Goal: Communication & Community: Participate in discussion

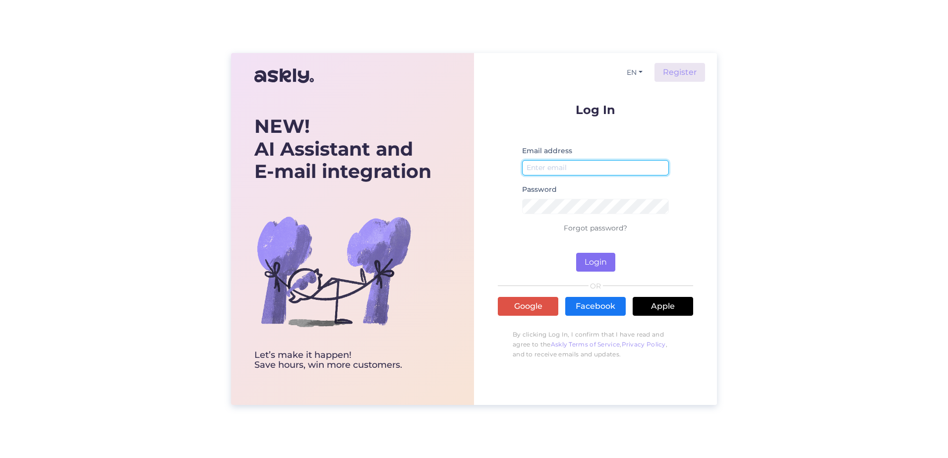
type input "[EMAIL_ADDRESS][DOMAIN_NAME]"
click at [600, 267] on button "Login" at bounding box center [595, 262] width 39 height 19
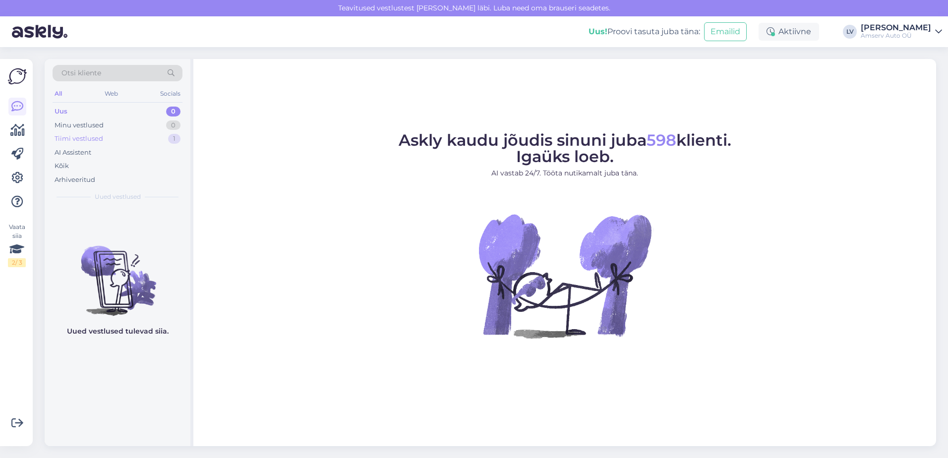
click at [144, 138] on div "Tiimi vestlused 1" at bounding box center [118, 139] width 130 height 14
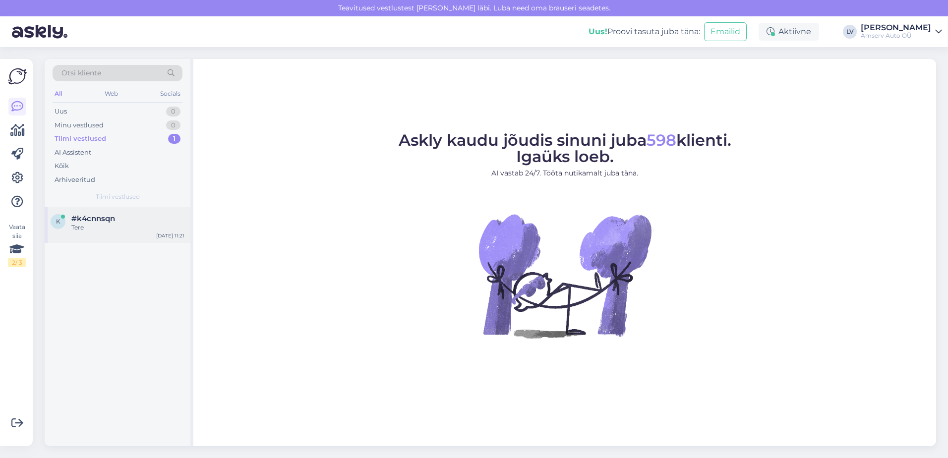
click at [121, 232] on div "k #k4cnnsqn Tere [DATE] 11:21" at bounding box center [118, 225] width 146 height 36
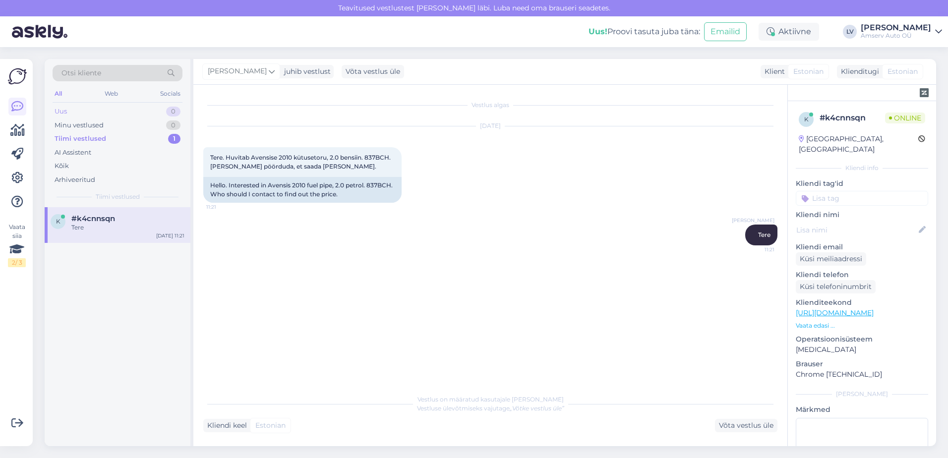
click at [86, 112] on div "Uus 0" at bounding box center [118, 112] width 130 height 14
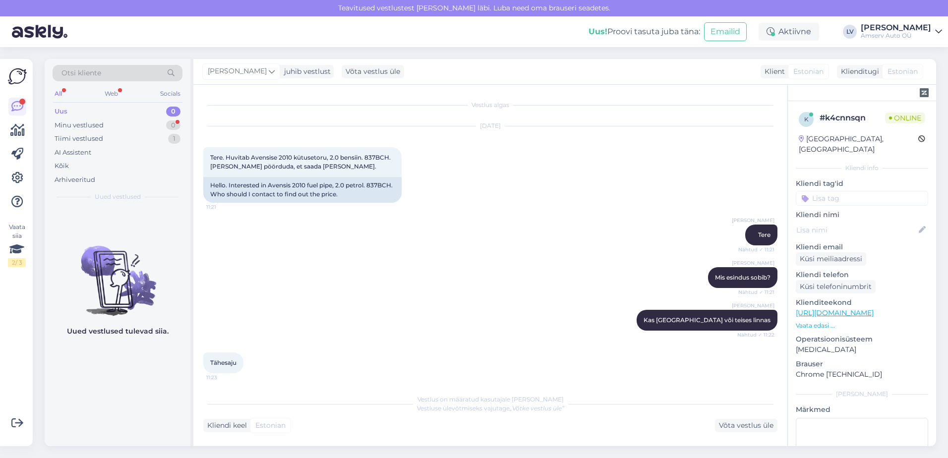
scroll to position [4, 0]
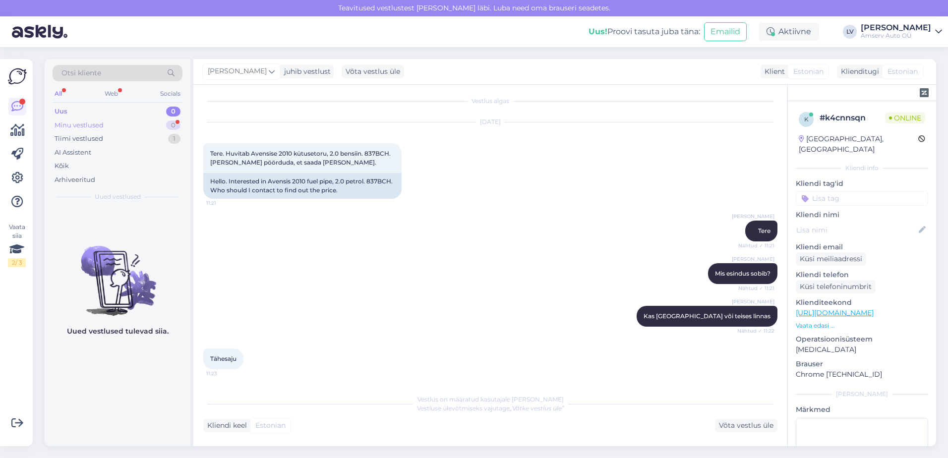
click at [130, 120] on div "Minu vestlused 0" at bounding box center [118, 125] width 130 height 14
click at [142, 125] on div "Minu vestlused 0" at bounding box center [118, 125] width 130 height 14
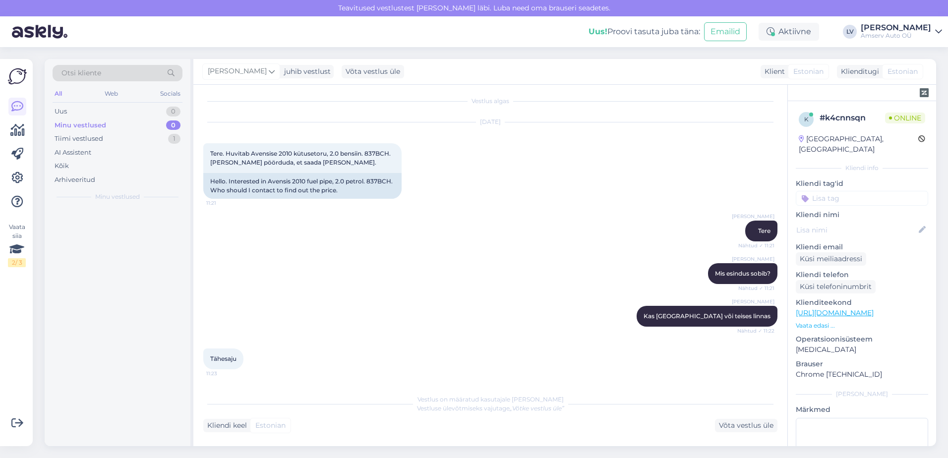
click at [142, 125] on div "Minu vestlused 0" at bounding box center [118, 125] width 130 height 14
click at [138, 138] on div "Tiimi vestlused 1" at bounding box center [118, 139] width 130 height 14
click at [139, 121] on div "Minu vestlused 0" at bounding box center [118, 125] width 130 height 14
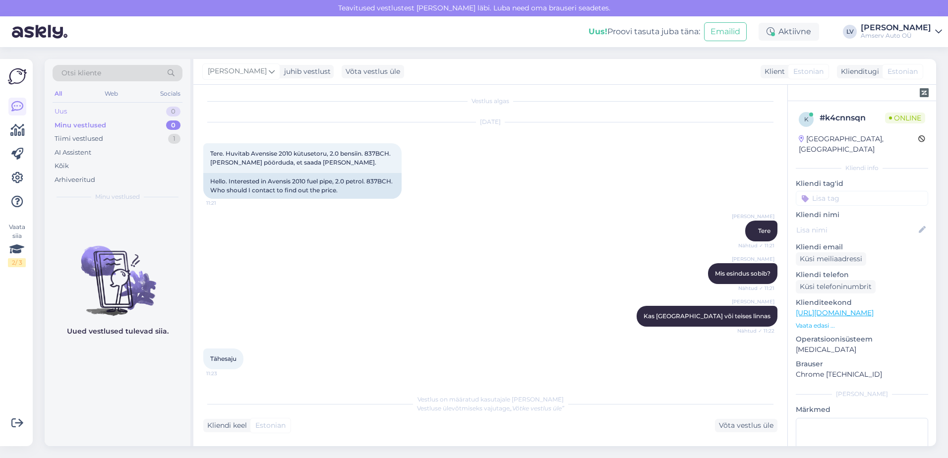
click at [139, 115] on div "Uus 0" at bounding box center [118, 112] width 130 height 14
click at [133, 123] on div "Minu vestlused 0" at bounding box center [118, 125] width 130 height 14
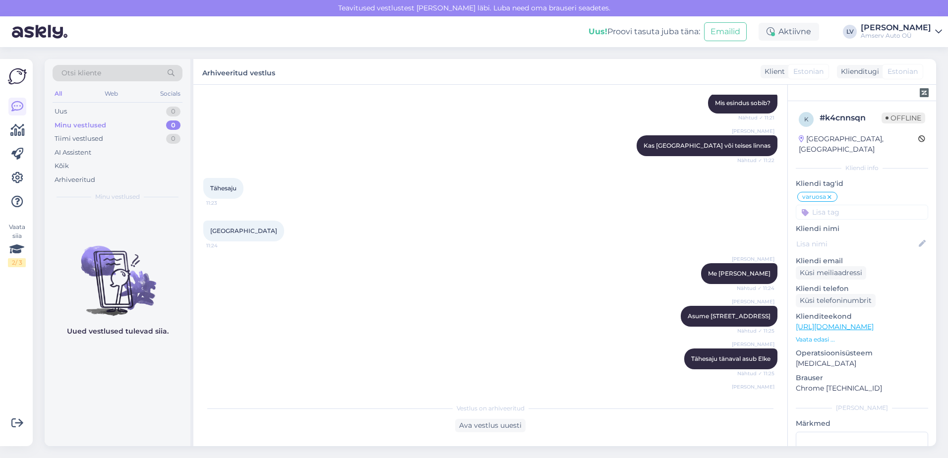
scroll to position [432, 0]
